Goal: Communication & Community: Answer question/provide support

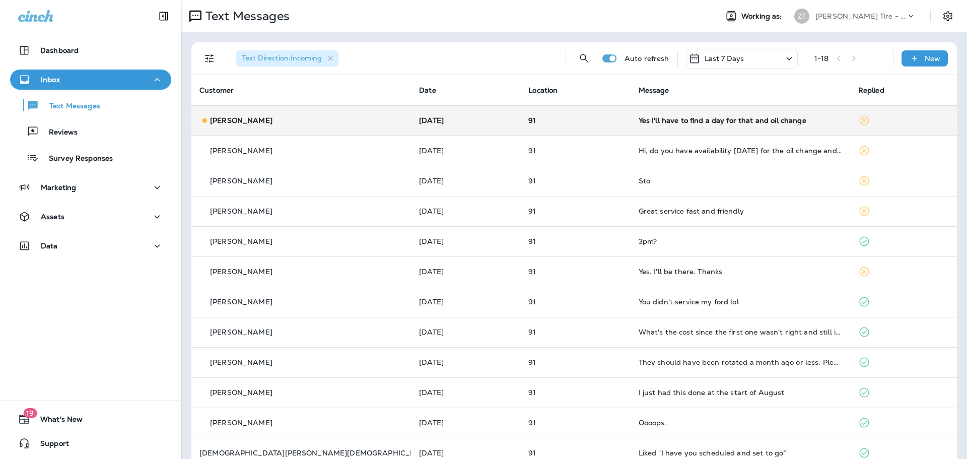
click at [694, 128] on td "Yes I'll have to find a day for that and oil change" at bounding box center [741, 120] width 220 height 30
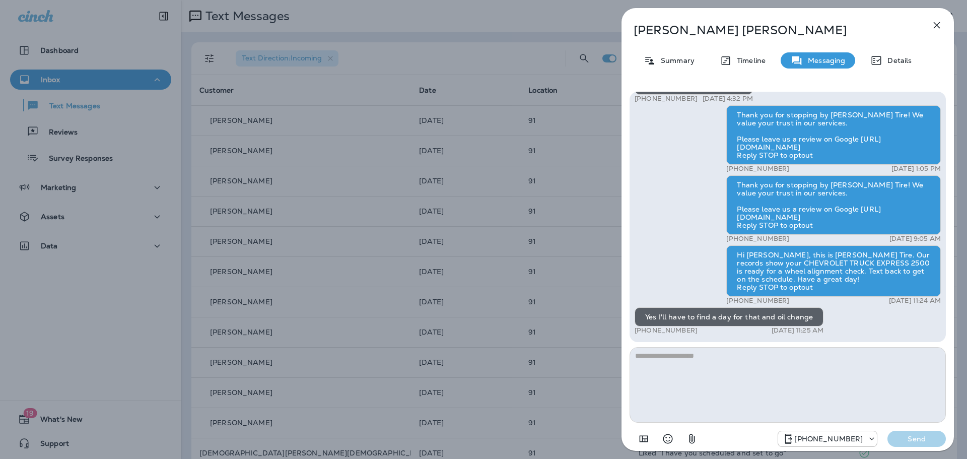
click at [548, 220] on div "[PERSON_NAME] Summary Timeline Messaging Details Hi [PERSON_NAME], this is [PER…" at bounding box center [483, 229] width 967 height 459
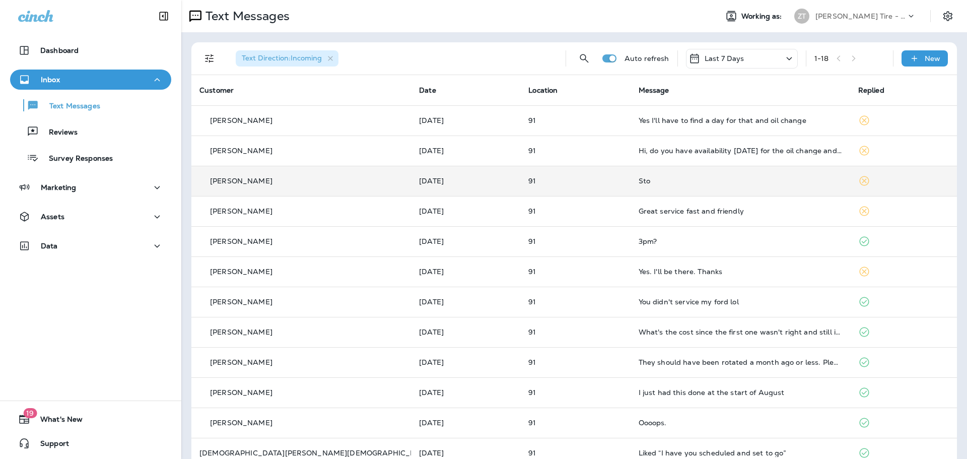
click at [688, 183] on div "Sto" at bounding box center [741, 181] width 204 height 8
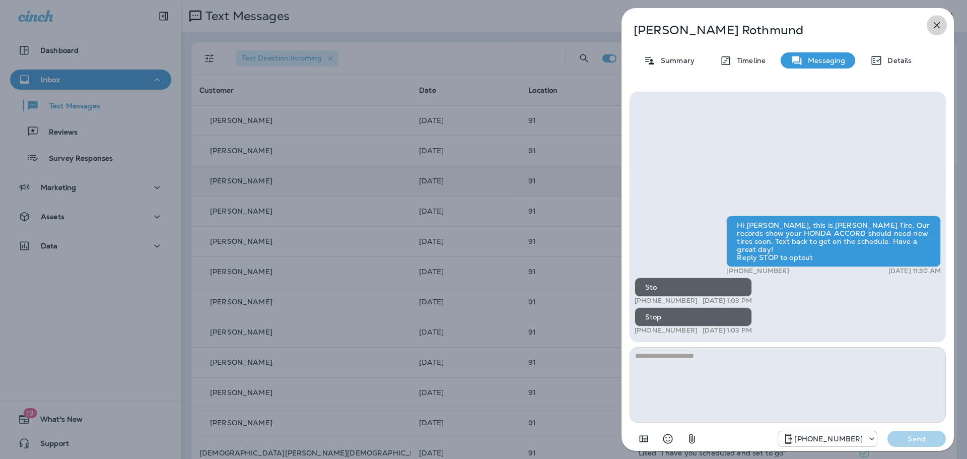
click at [938, 25] on icon "button" at bounding box center [937, 25] width 7 height 7
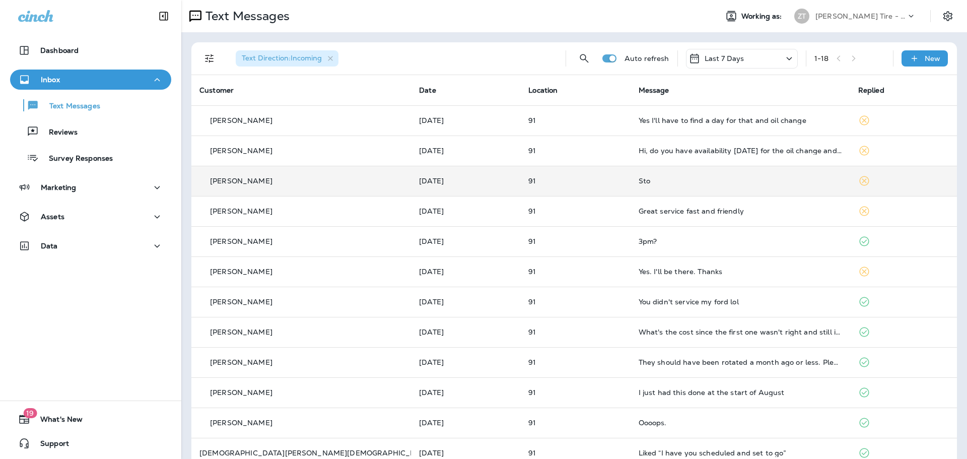
click at [857, 18] on p "[PERSON_NAME] Tire - [PERSON_NAME]" at bounding box center [861, 16] width 91 height 8
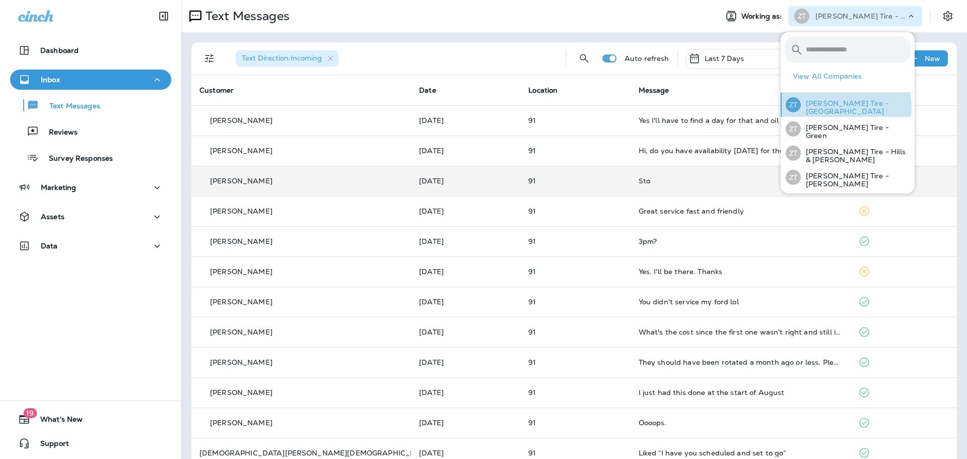
click at [828, 107] on p "[PERSON_NAME] Tire - [GEOGRAPHIC_DATA]" at bounding box center [856, 107] width 110 height 16
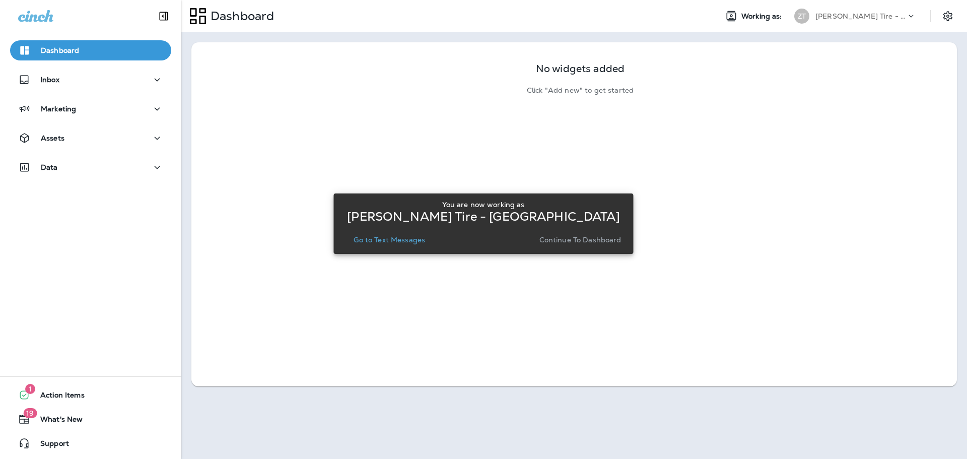
click at [579, 241] on p "Continue to Dashboard" at bounding box center [581, 240] width 82 height 8
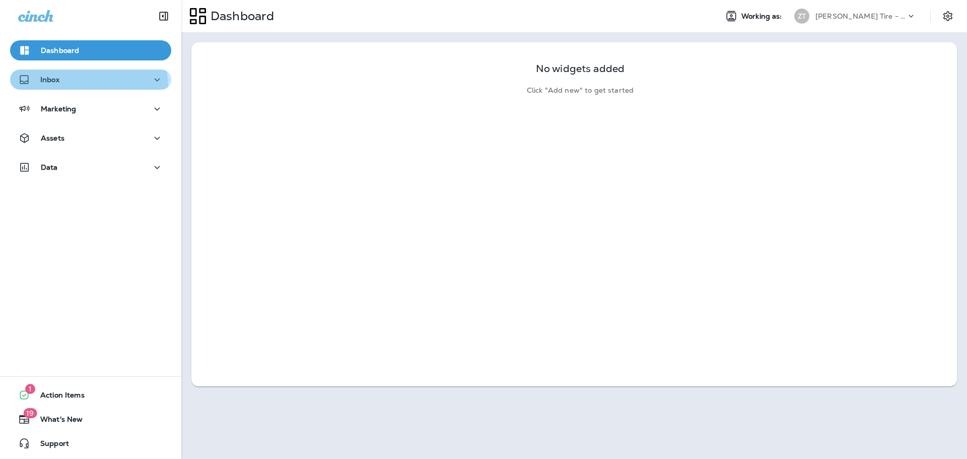
click at [51, 89] on button "Inbox" at bounding box center [90, 80] width 161 height 20
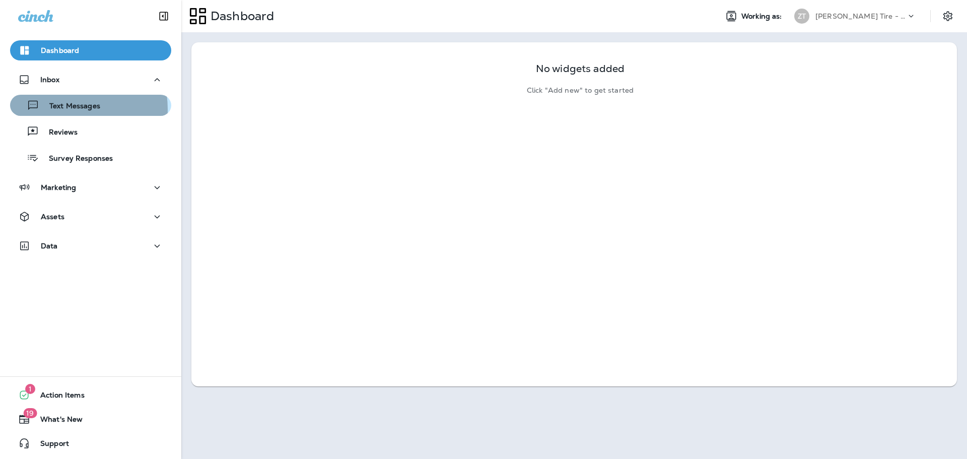
click at [54, 109] on p "Text Messages" at bounding box center [69, 107] width 61 height 10
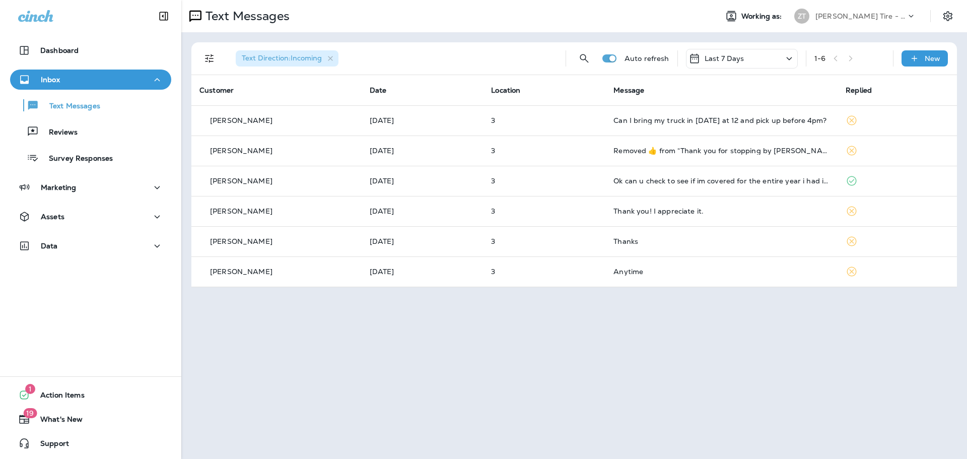
click at [844, 15] on p "[PERSON_NAME] Tire - [GEOGRAPHIC_DATA]" at bounding box center [861, 16] width 91 height 8
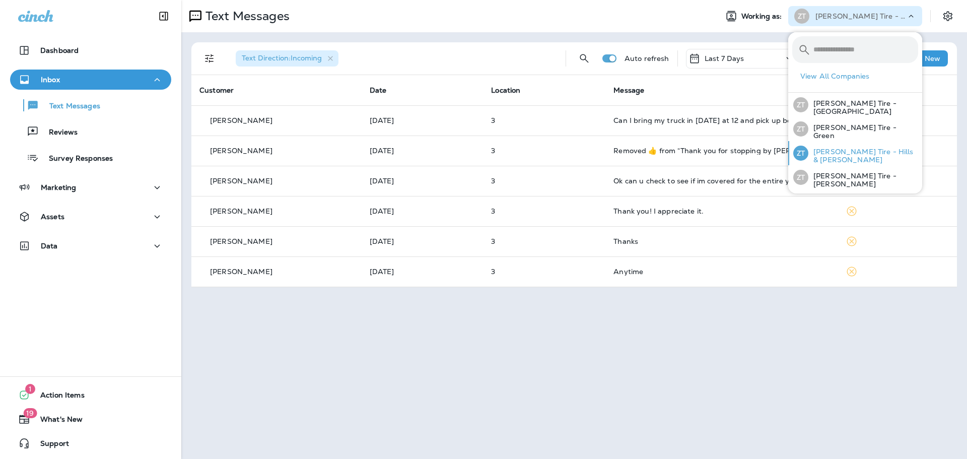
click at [824, 149] on div "[PERSON_NAME] Tire - Hills & [PERSON_NAME]" at bounding box center [856, 153] width 133 height 24
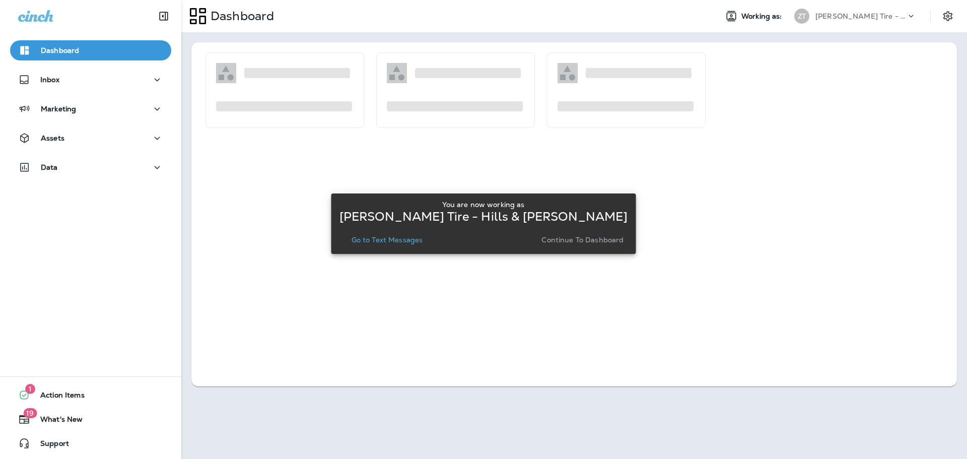
click at [576, 240] on p "Continue to Dashboard" at bounding box center [583, 240] width 82 height 8
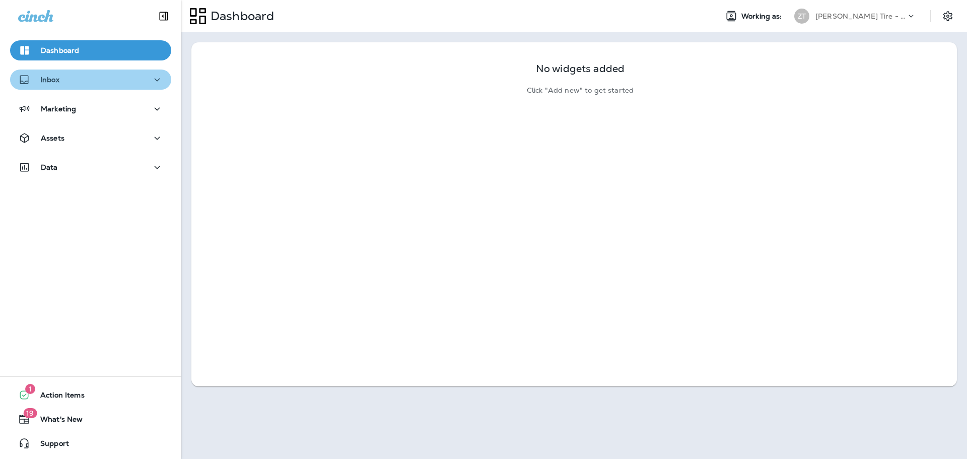
click at [97, 77] on div "Inbox" at bounding box center [90, 80] width 145 height 13
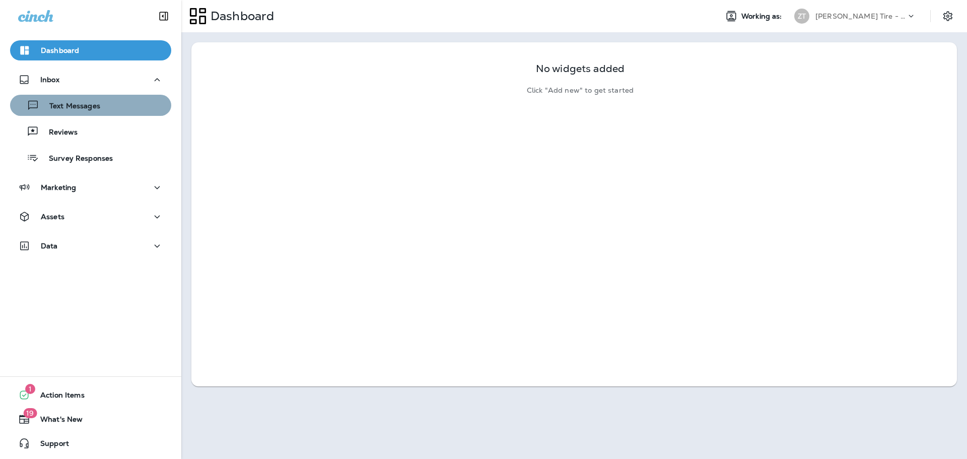
click at [92, 106] on p "Text Messages" at bounding box center [69, 107] width 61 height 10
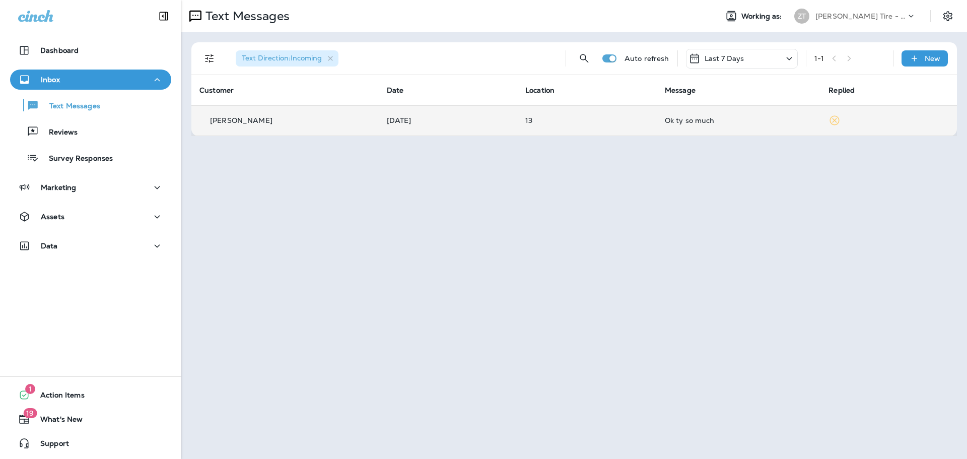
click at [670, 129] on td "Ok ty so much" at bounding box center [739, 120] width 164 height 30
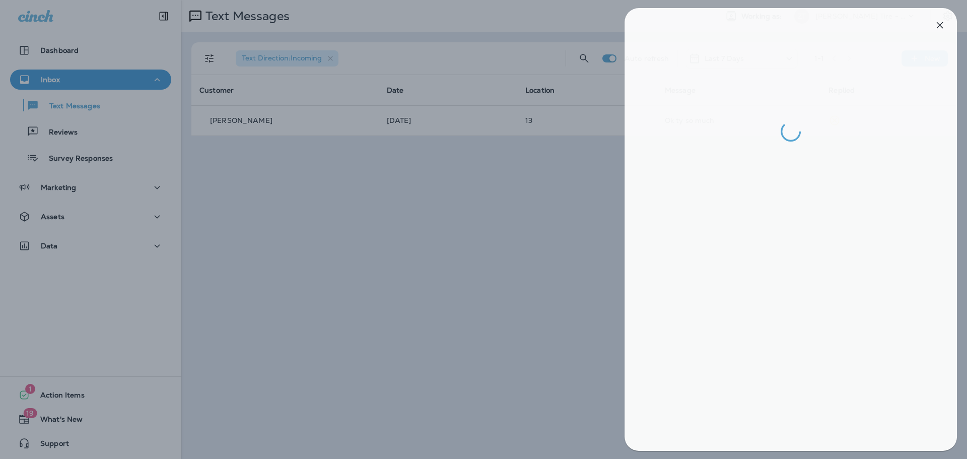
click at [510, 203] on div at bounding box center [486, 229] width 967 height 459
